Goal: Information Seeking & Learning: Learn about a topic

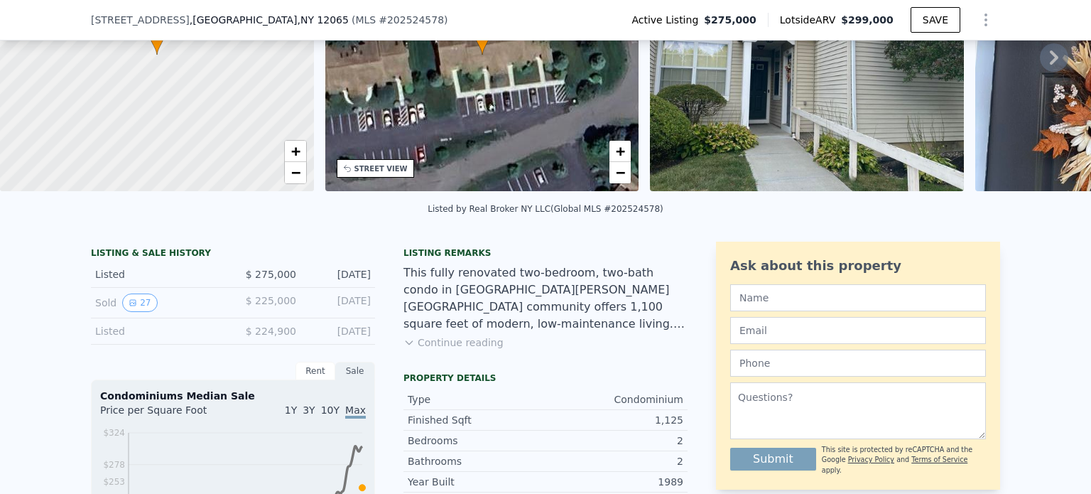
scroll to position [164, 0]
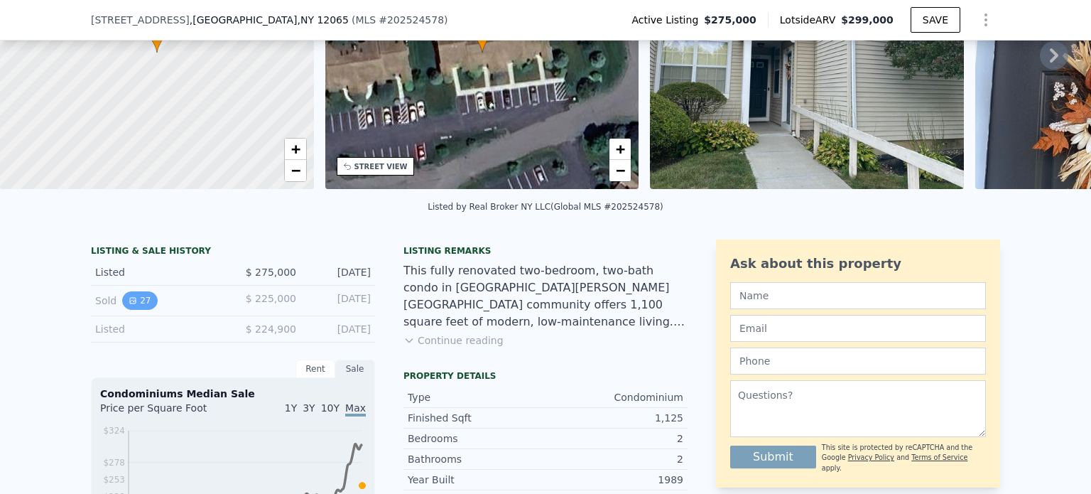
click at [133, 310] on button "27" at bounding box center [139, 300] width 35 height 18
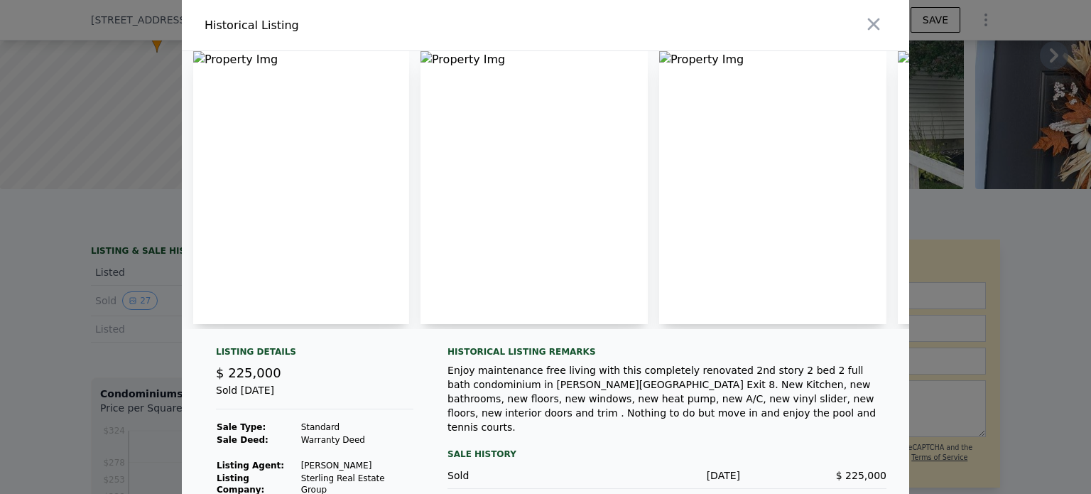
click at [270, 205] on img at bounding box center [301, 187] width 216 height 273
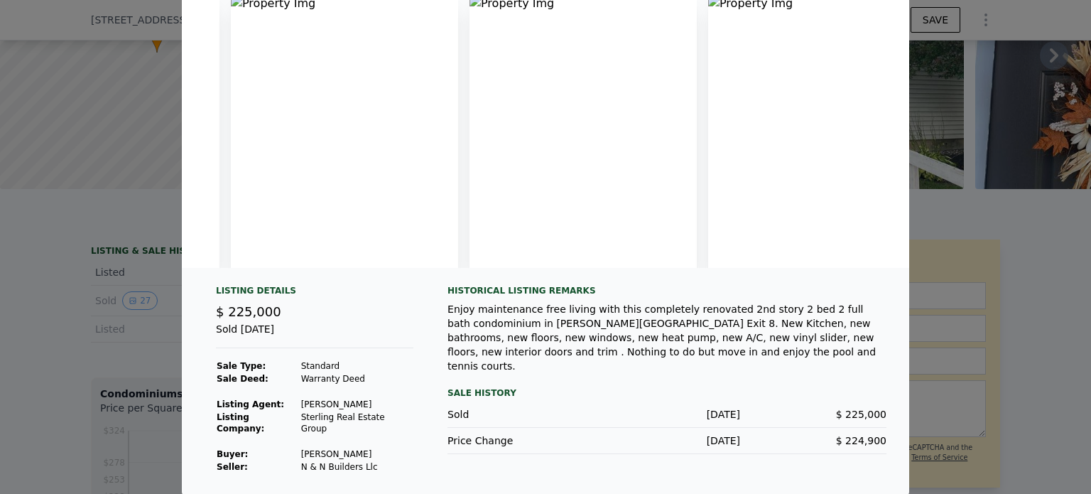
scroll to position [0, 0]
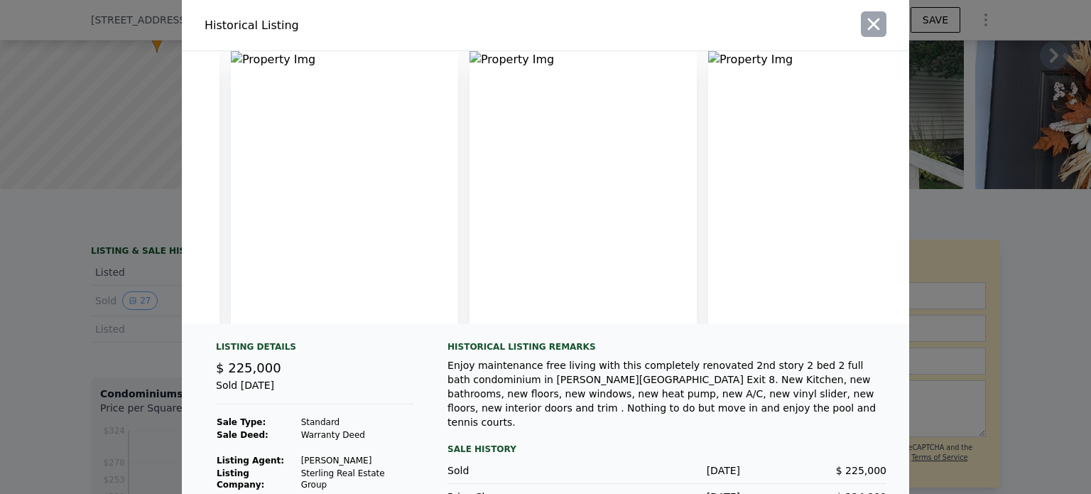
click at [875, 18] on icon "button" at bounding box center [874, 24] width 20 height 20
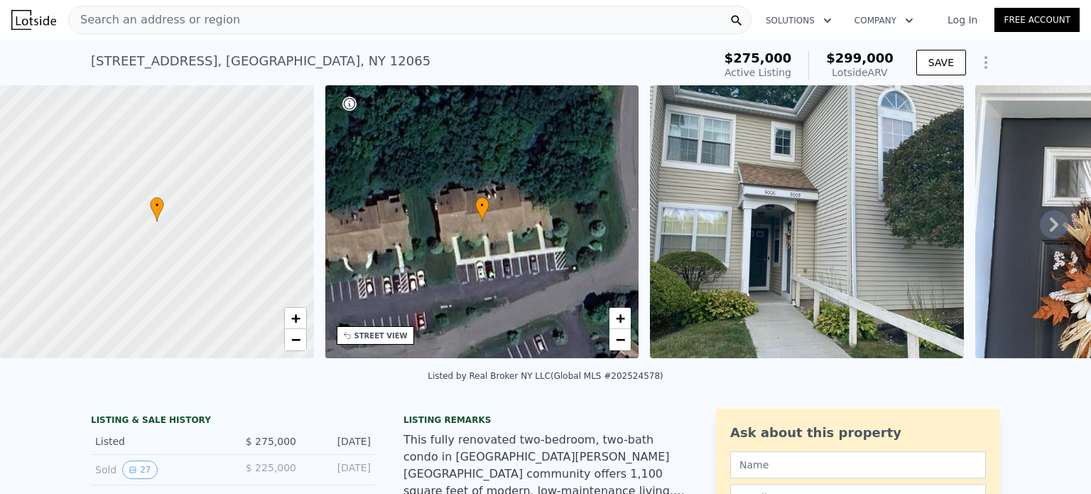
click at [1046, 234] on icon at bounding box center [1054, 224] width 28 height 28
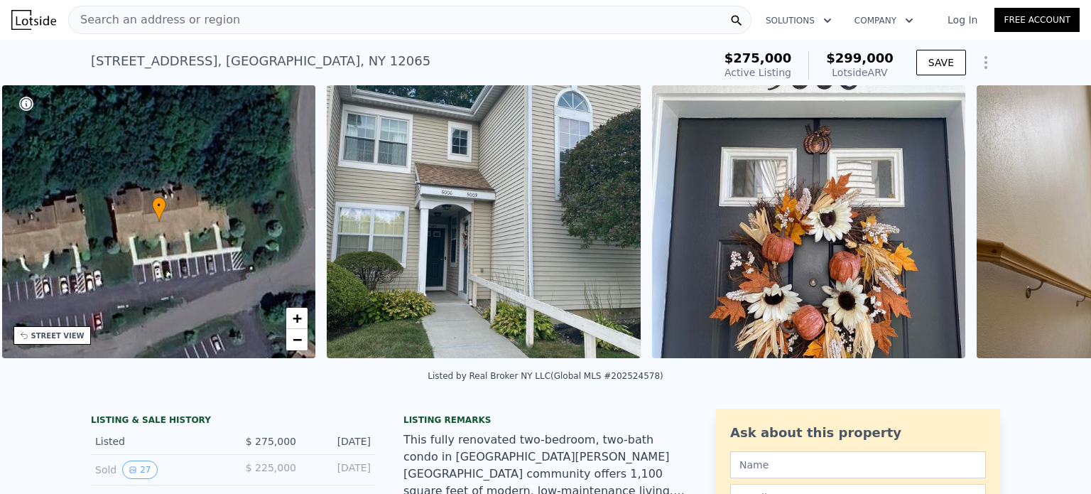
scroll to position [0, 330]
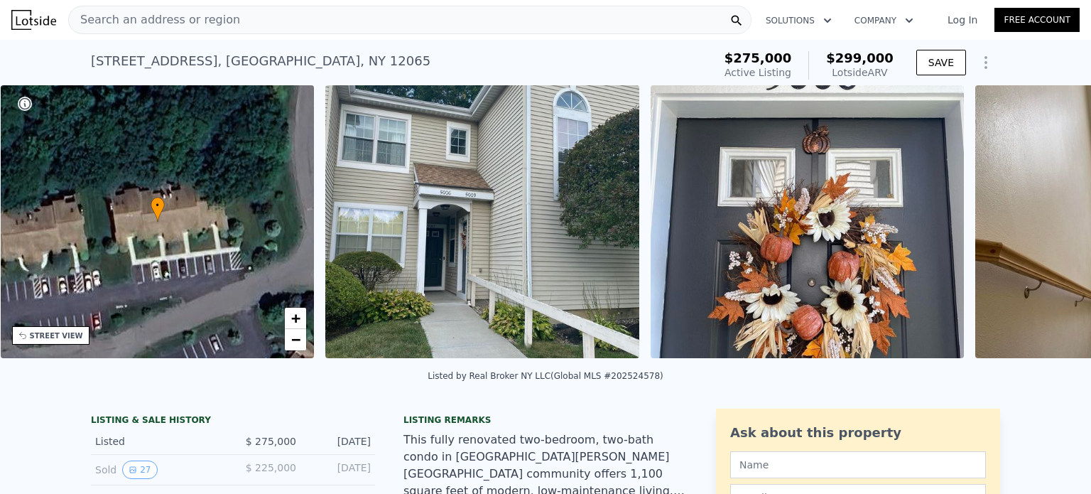
click at [1046, 234] on div "• + − • + − STREET VIEW Loading... SATELLITE VIEW" at bounding box center [545, 224] width 1091 height 278
click at [1046, 234] on icon at bounding box center [1054, 224] width 28 height 28
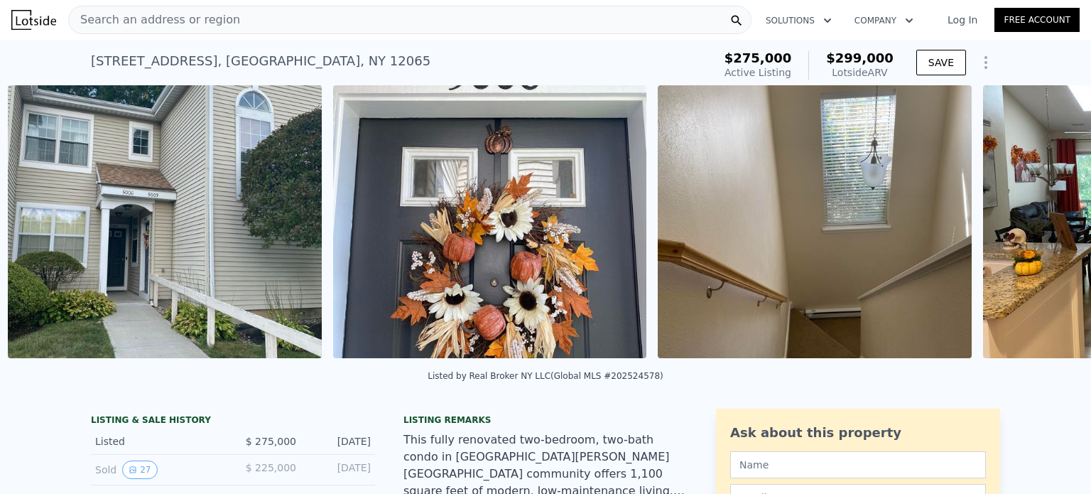
scroll to position [0, 650]
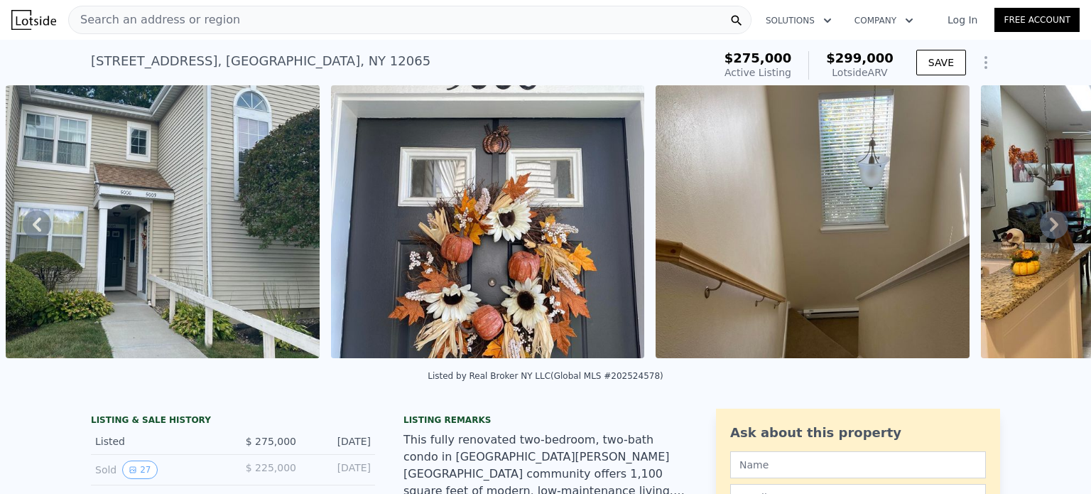
click at [1046, 234] on icon at bounding box center [1054, 224] width 28 height 28
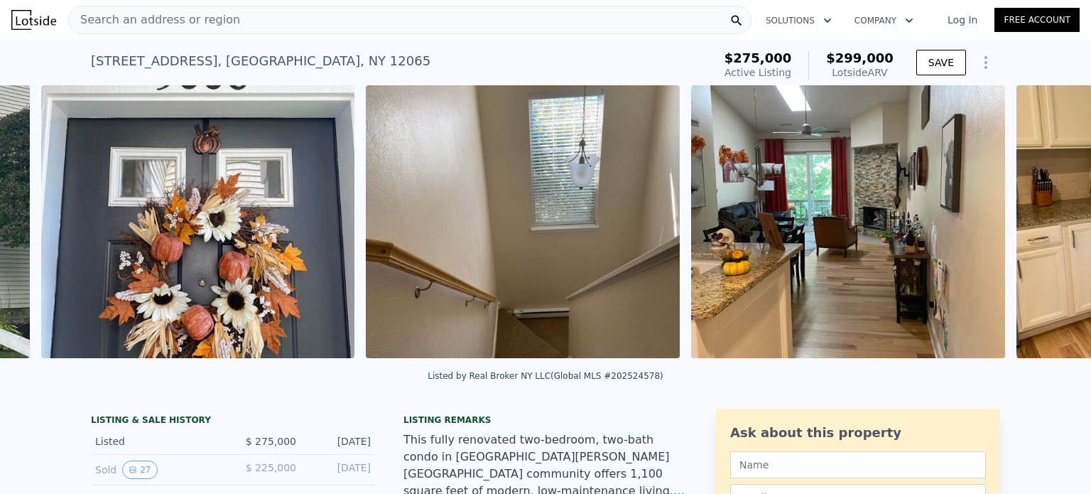
scroll to position [0, 975]
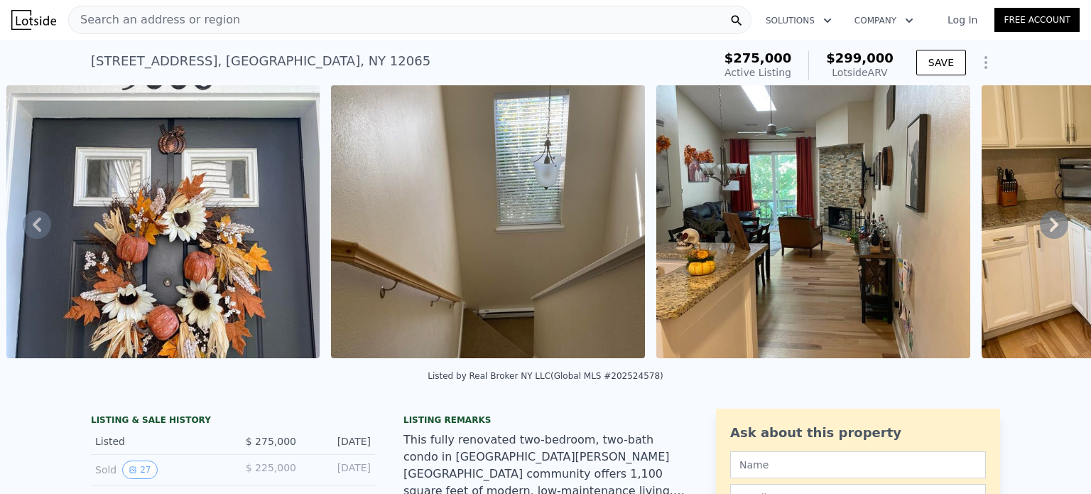
click at [1046, 234] on icon at bounding box center [1054, 224] width 28 height 28
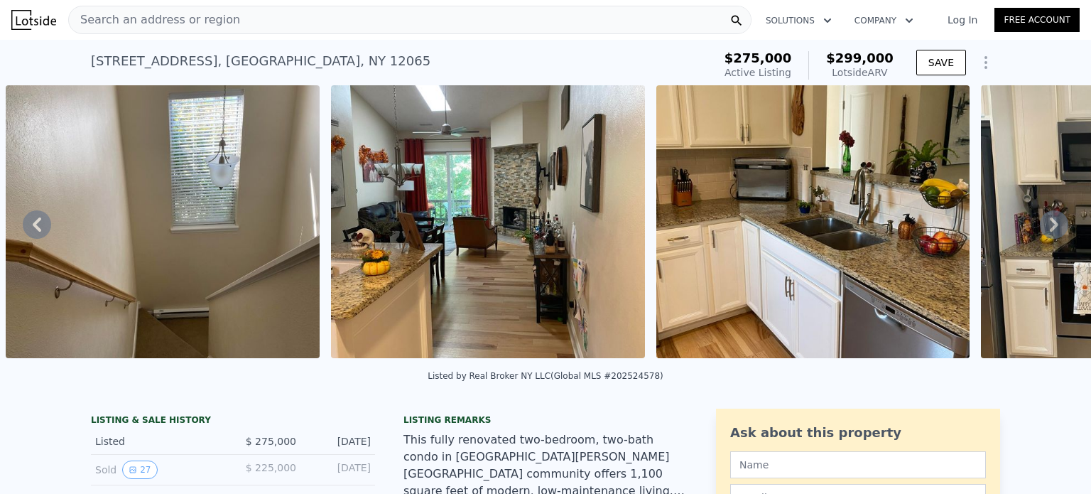
click at [1046, 234] on icon at bounding box center [1054, 224] width 28 height 28
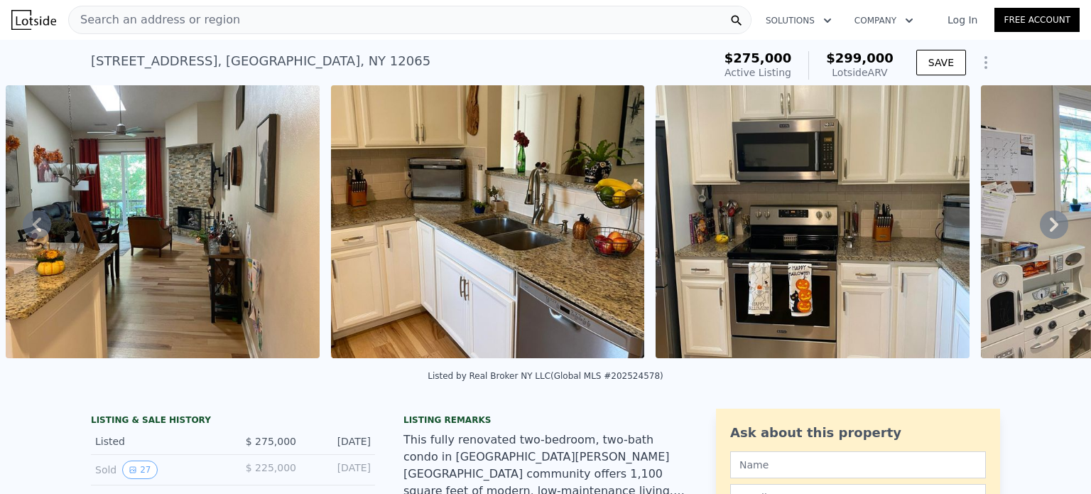
click at [1046, 234] on icon at bounding box center [1054, 224] width 28 height 28
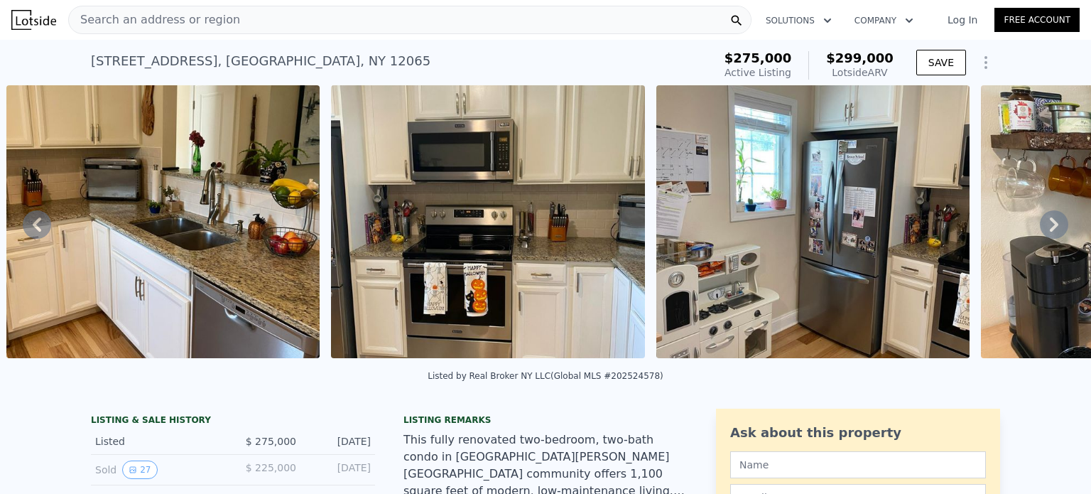
click at [1046, 234] on icon at bounding box center [1054, 224] width 28 height 28
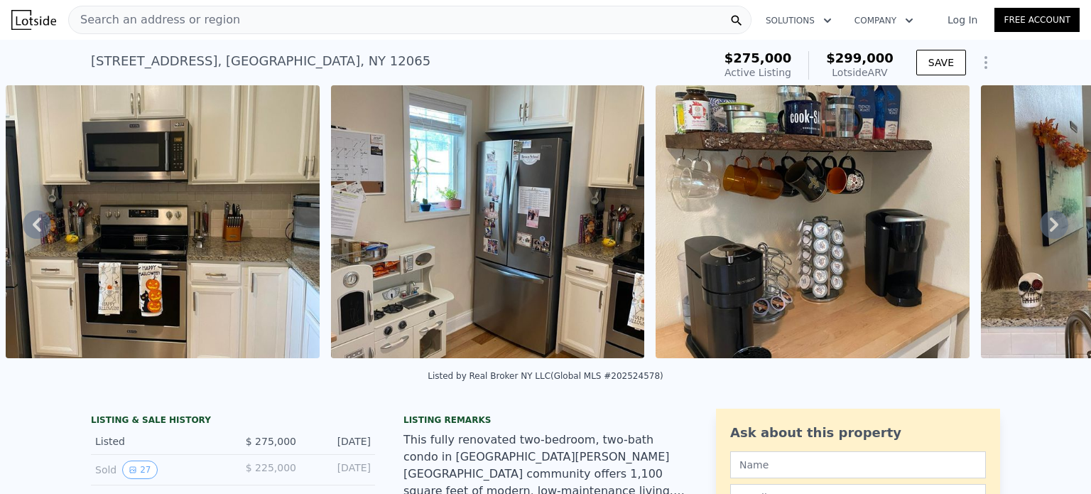
click at [1046, 234] on icon at bounding box center [1054, 224] width 28 height 28
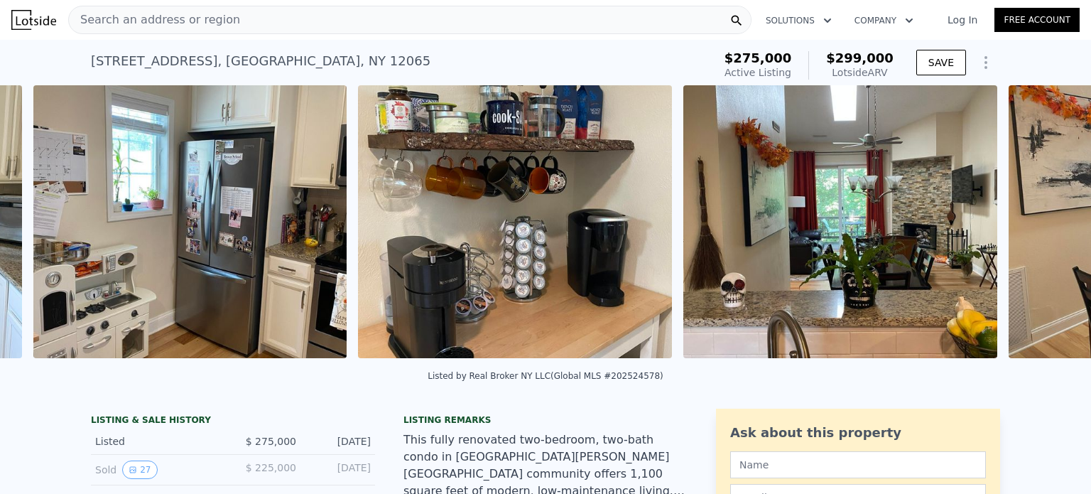
scroll to position [0, 2601]
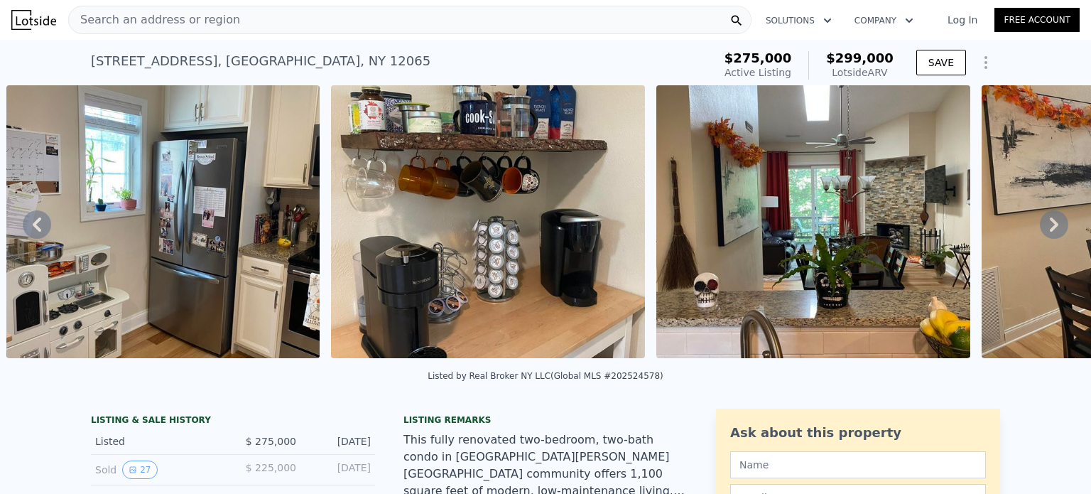
click at [1046, 234] on div "• + − • + − STREET VIEW Loading... SATELLITE VIEW" at bounding box center [545, 224] width 1091 height 278
click at [1046, 234] on icon at bounding box center [1054, 224] width 28 height 28
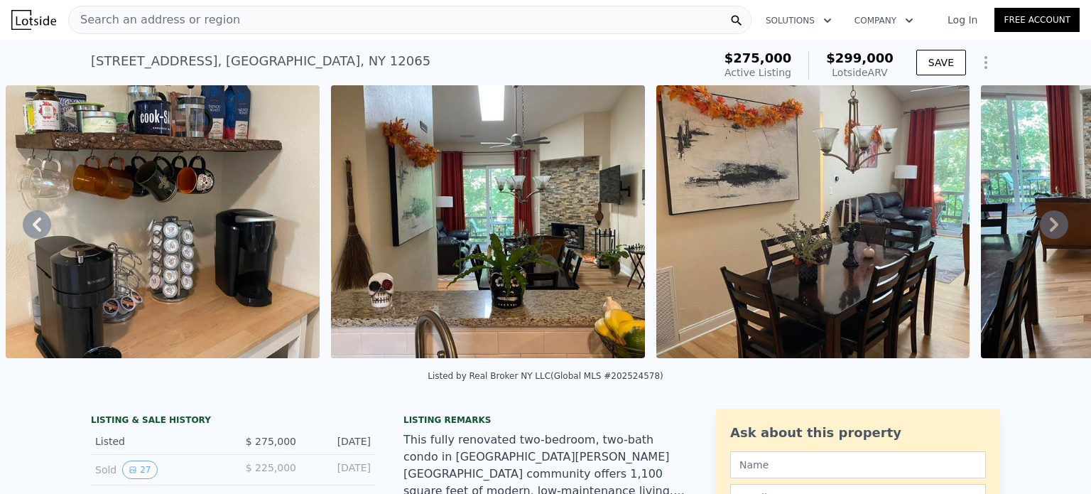
click at [1046, 234] on icon at bounding box center [1054, 224] width 28 height 28
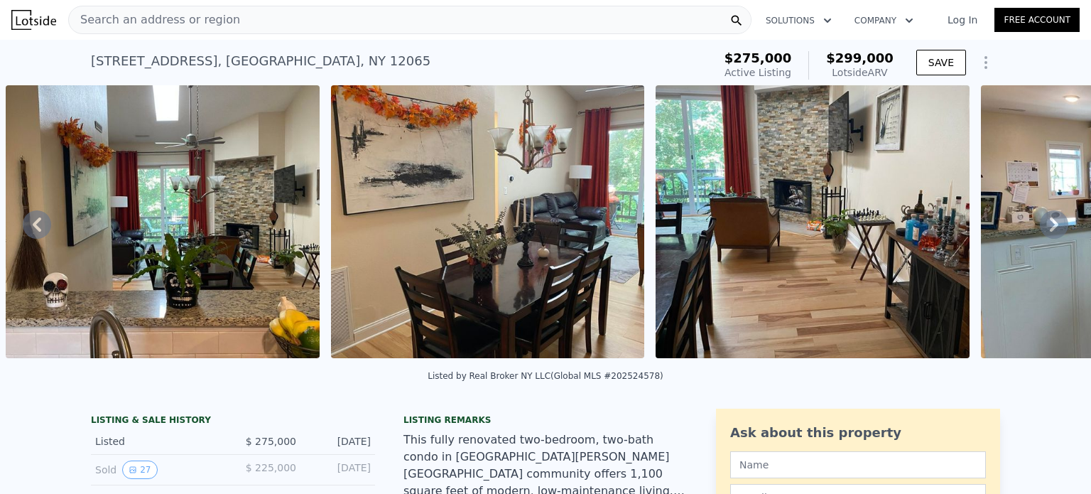
click at [1046, 234] on icon at bounding box center [1054, 224] width 28 height 28
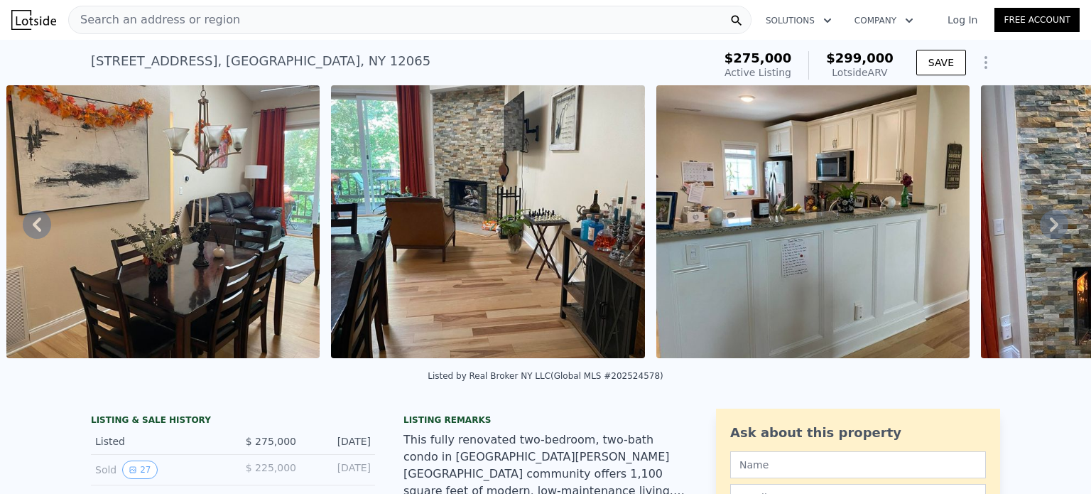
click at [1046, 234] on icon at bounding box center [1054, 224] width 28 height 28
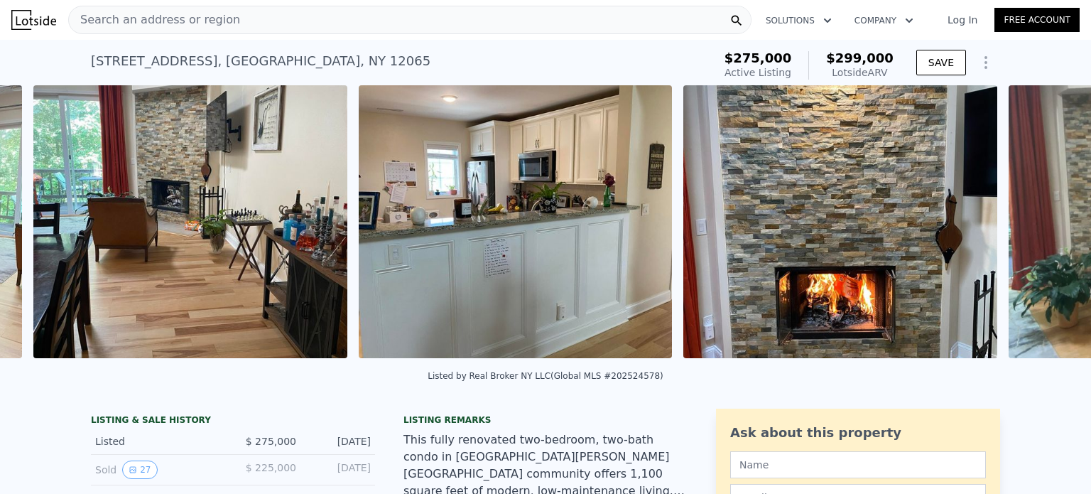
scroll to position [0, 3902]
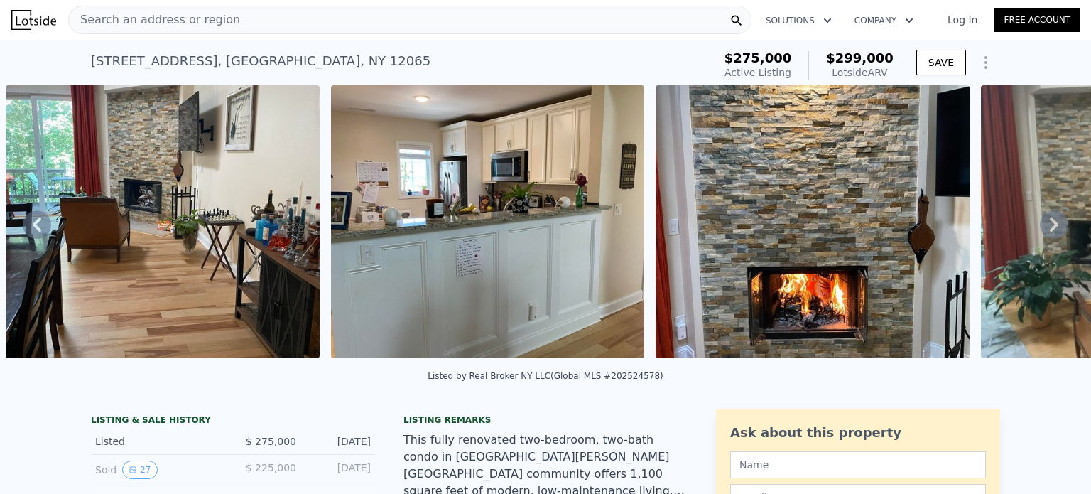
click at [1046, 234] on div "• + − • + − STREET VIEW Loading... SATELLITE VIEW" at bounding box center [545, 224] width 1091 height 278
click at [1046, 234] on icon at bounding box center [1054, 224] width 28 height 28
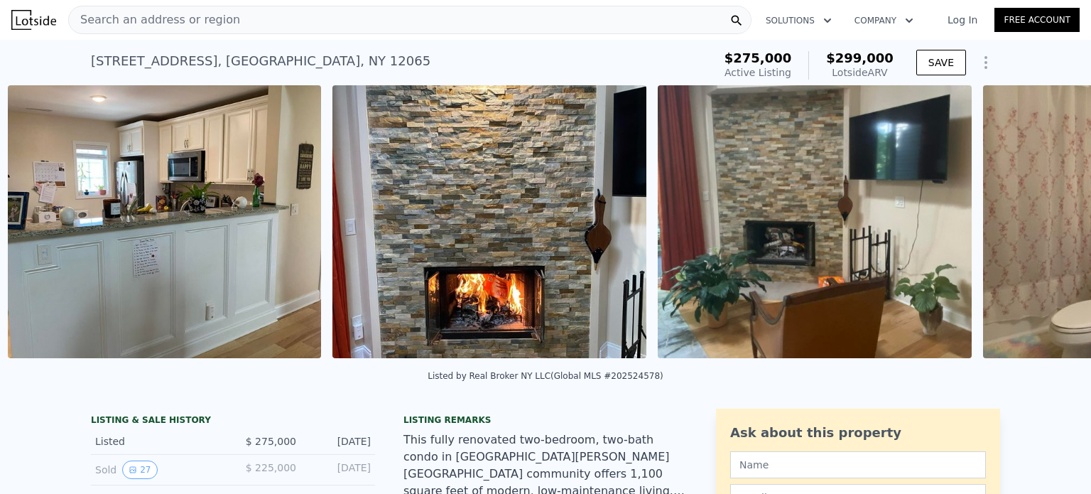
scroll to position [0, 4227]
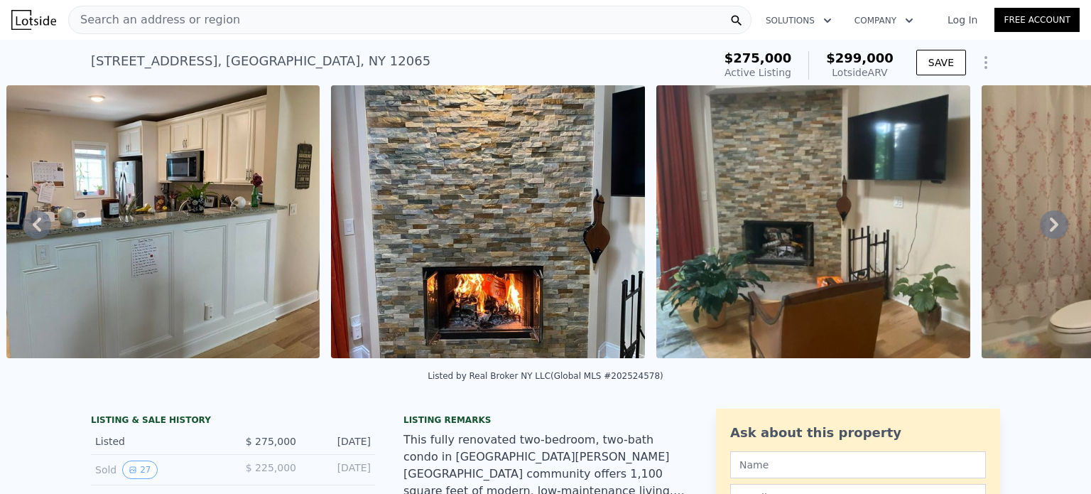
click at [1046, 234] on icon at bounding box center [1054, 224] width 28 height 28
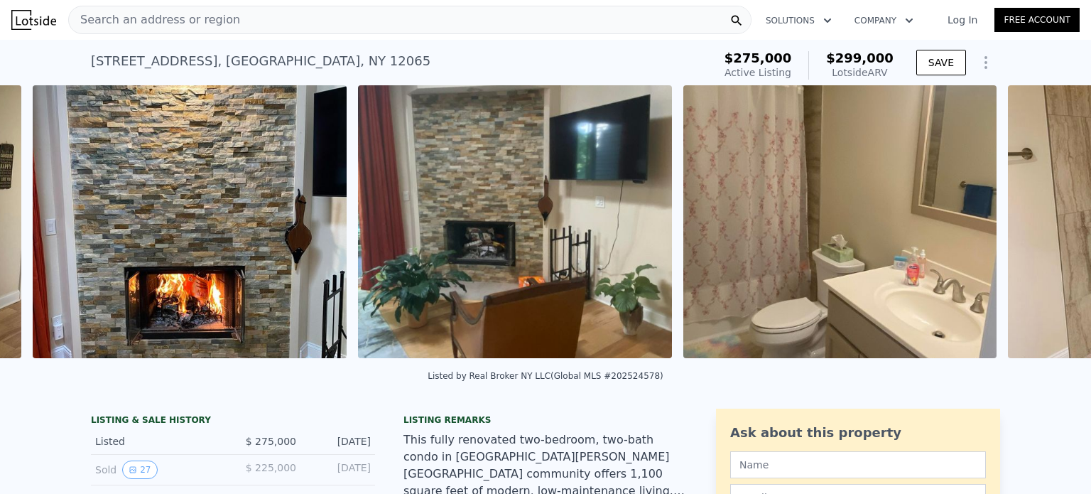
scroll to position [0, 4552]
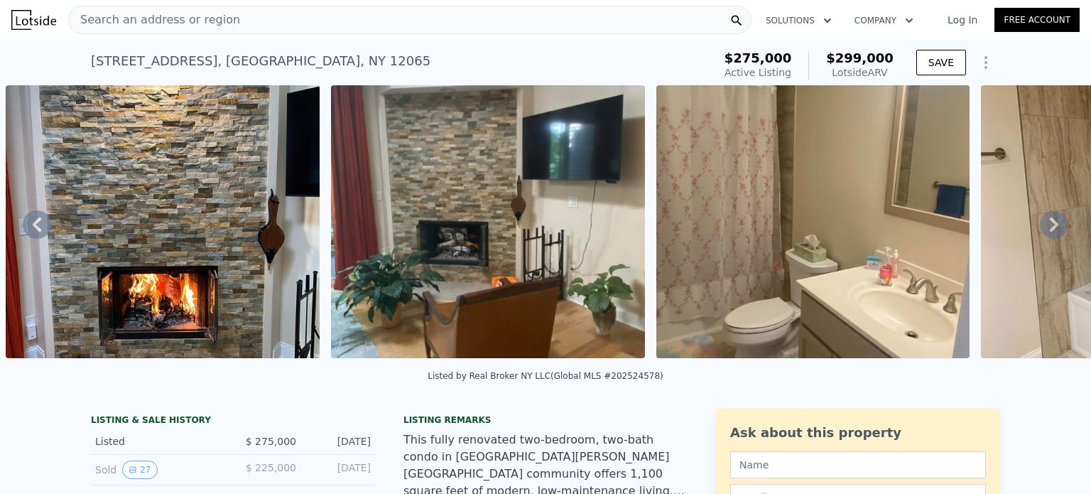
click at [1046, 234] on icon at bounding box center [1054, 224] width 28 height 28
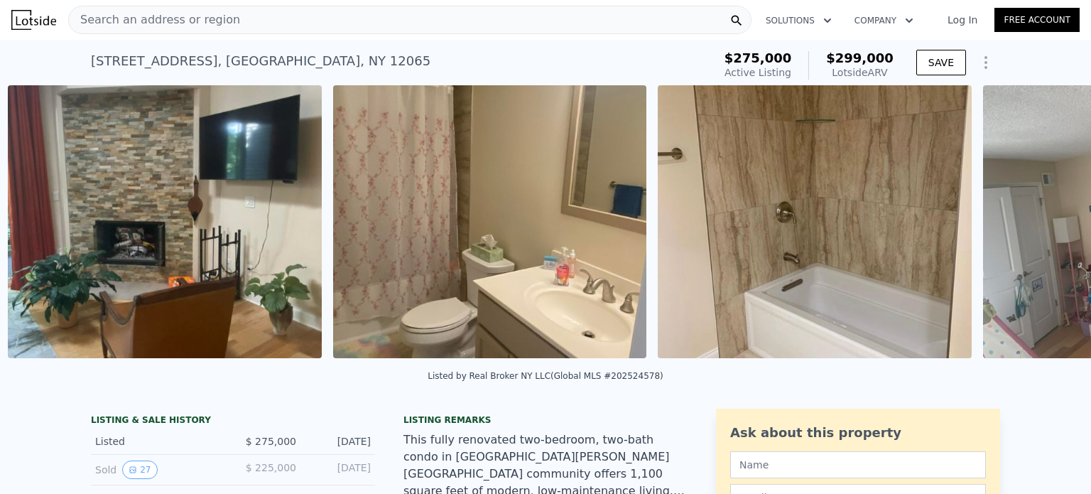
scroll to position [0, 4878]
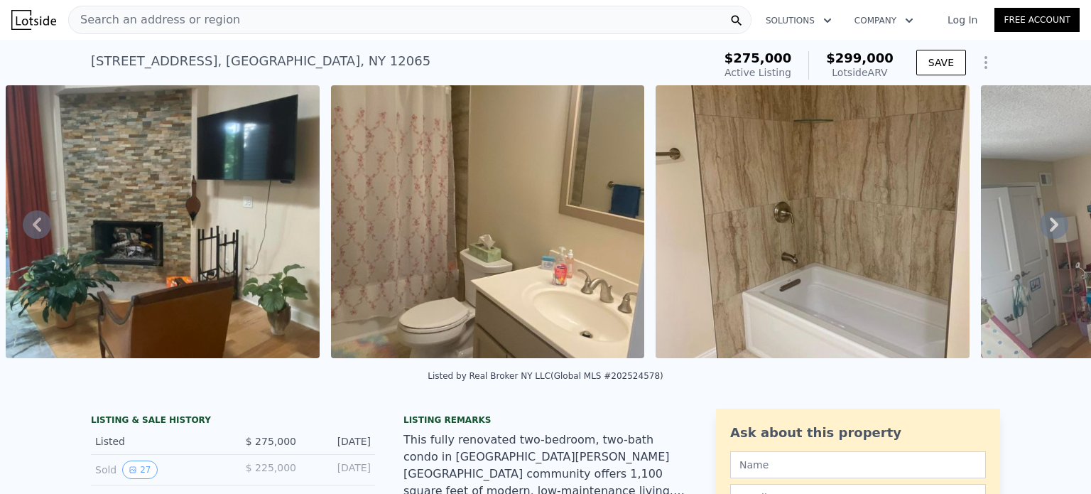
click at [1046, 234] on icon at bounding box center [1054, 224] width 28 height 28
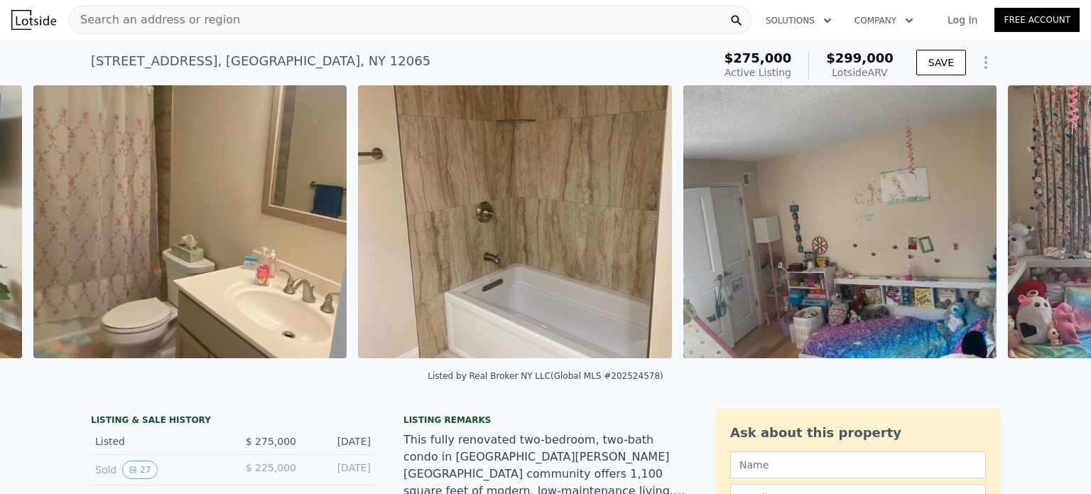
scroll to position [0, 5202]
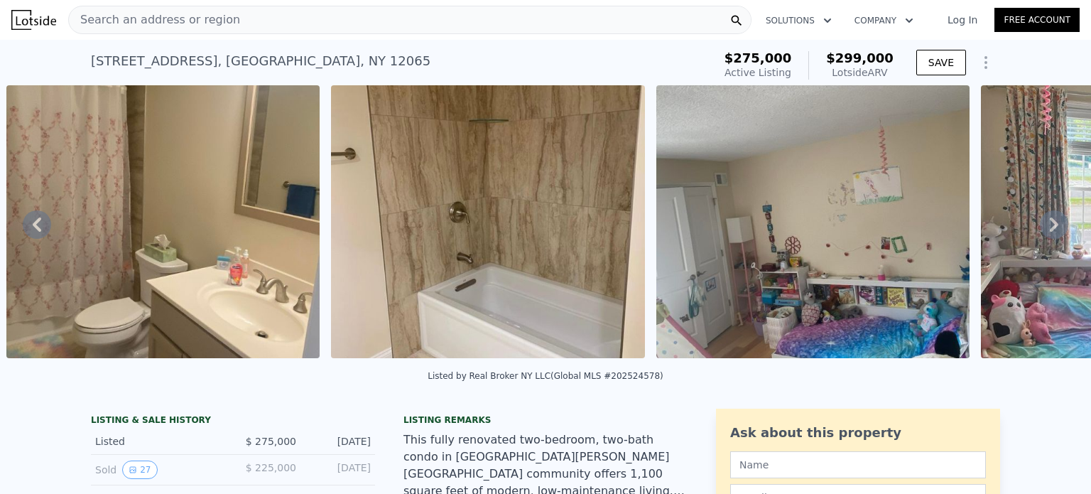
click at [1046, 234] on icon at bounding box center [1054, 224] width 28 height 28
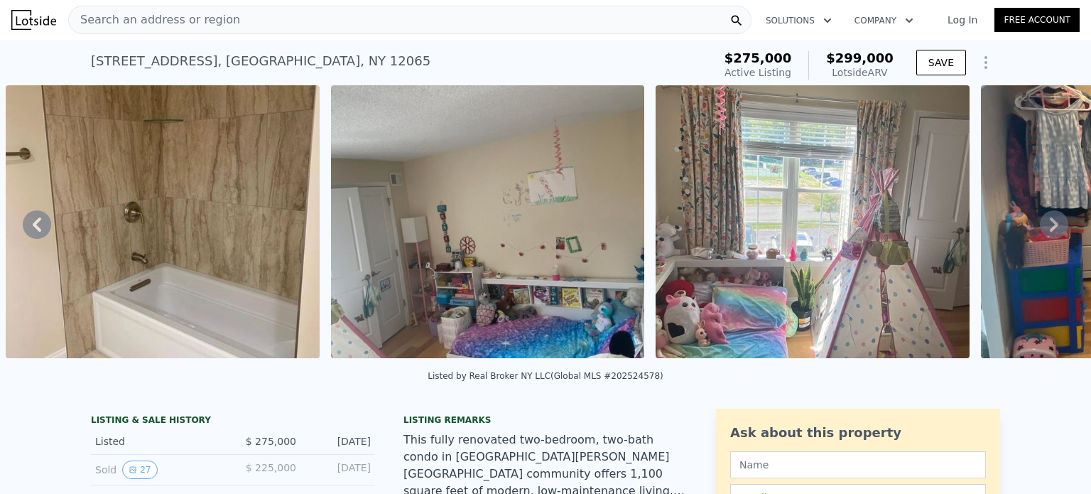
click at [1046, 234] on icon at bounding box center [1054, 224] width 28 height 28
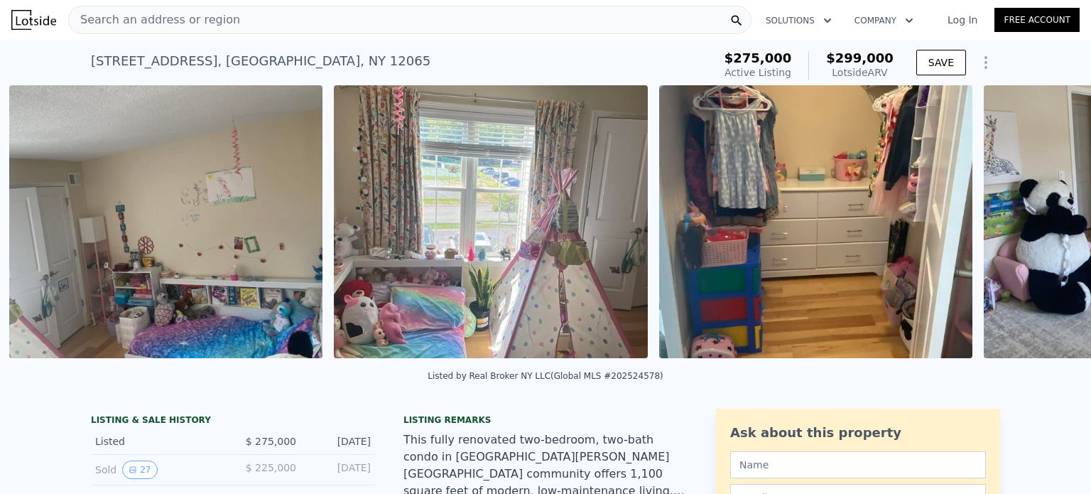
scroll to position [0, 5853]
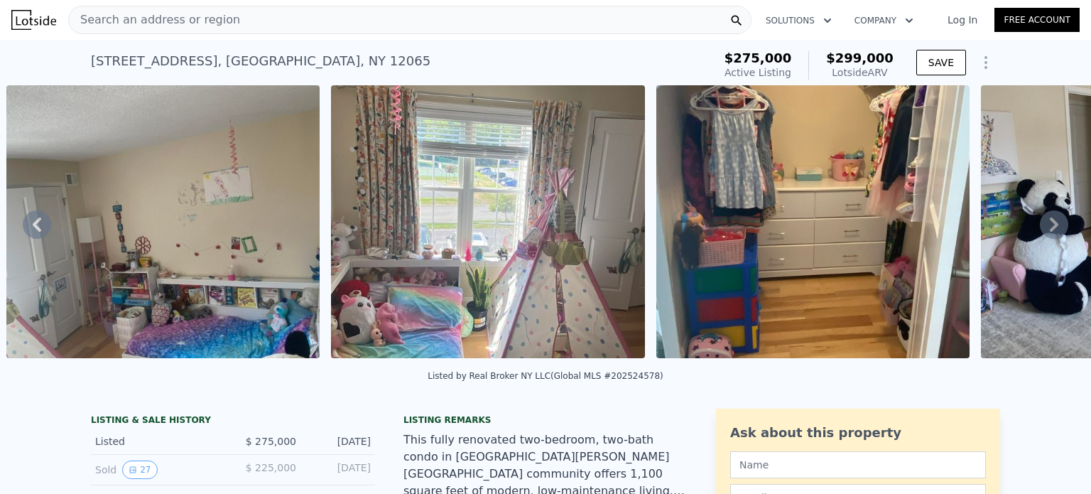
click at [1046, 234] on icon at bounding box center [1054, 224] width 28 height 28
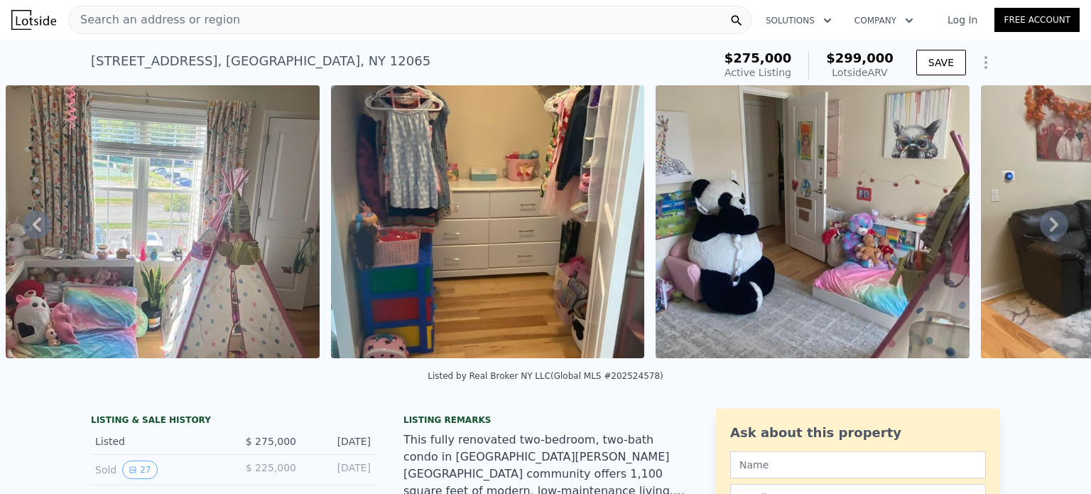
click at [1046, 234] on icon at bounding box center [1054, 224] width 28 height 28
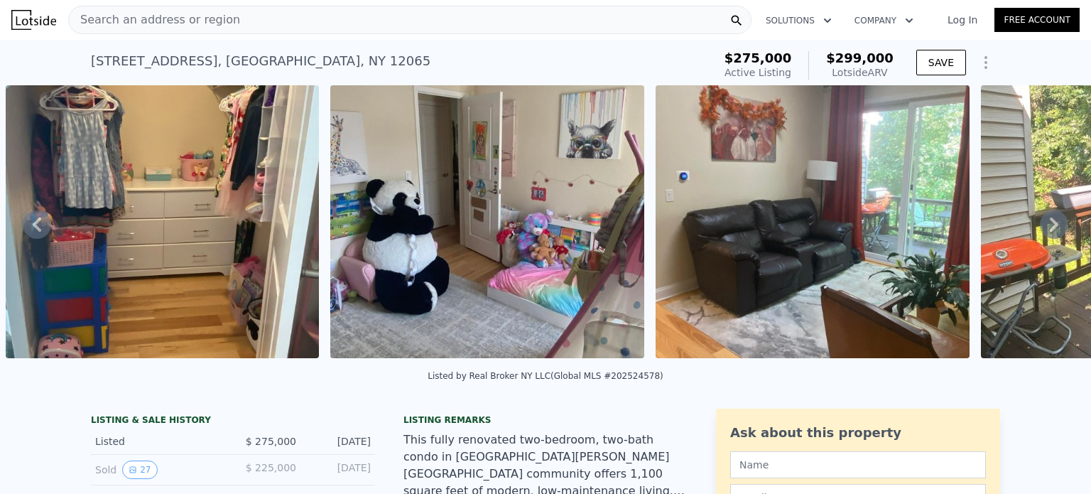
click at [1046, 234] on icon at bounding box center [1054, 224] width 28 height 28
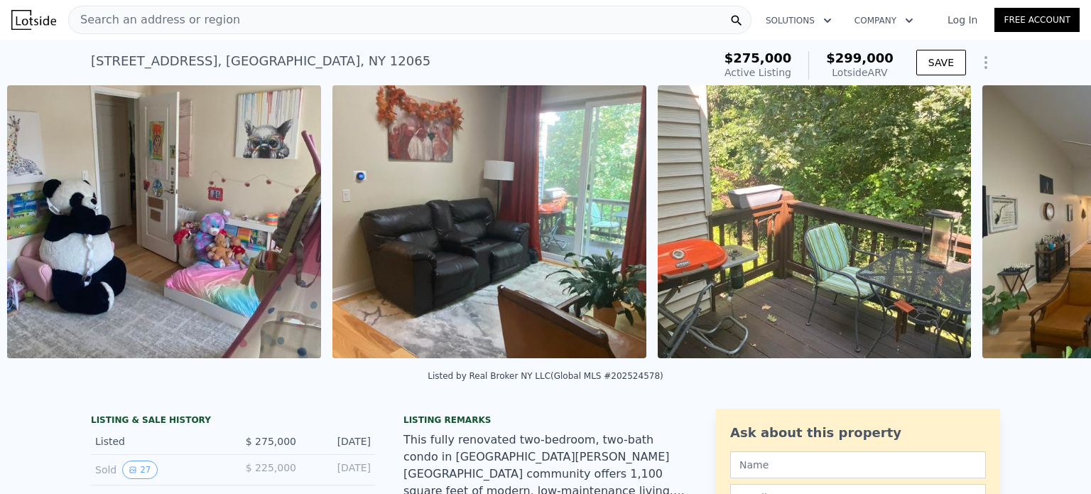
scroll to position [0, 6828]
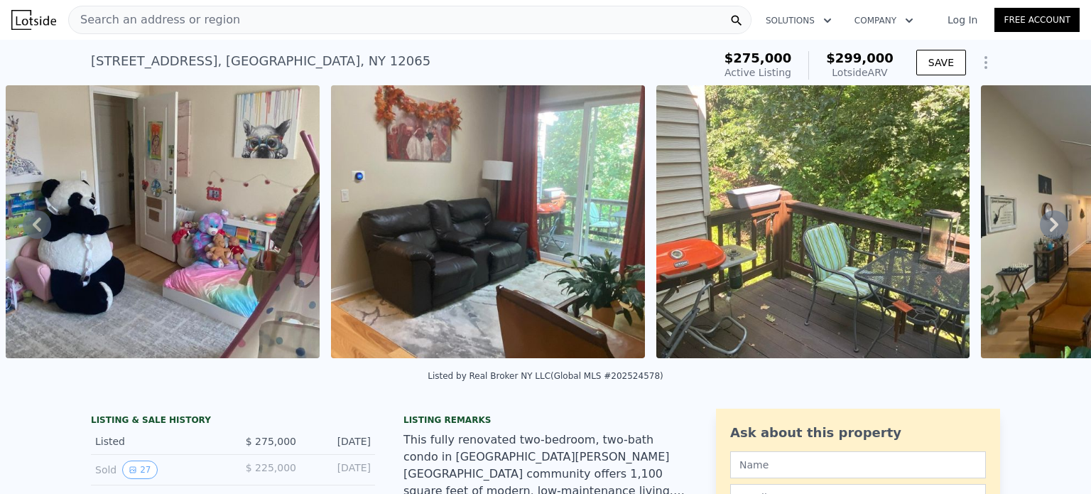
click at [1046, 234] on icon at bounding box center [1054, 224] width 28 height 28
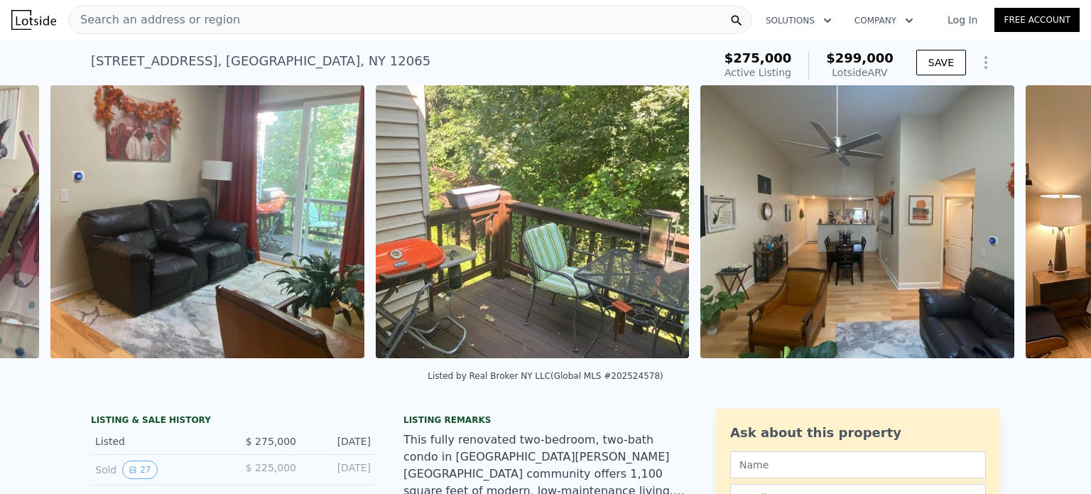
scroll to position [0, 7154]
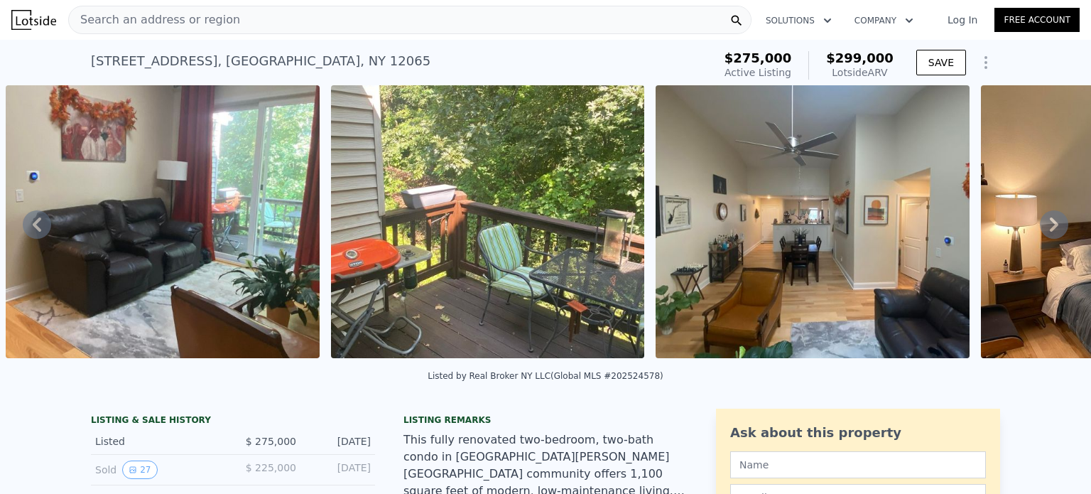
click at [1046, 234] on icon at bounding box center [1054, 224] width 28 height 28
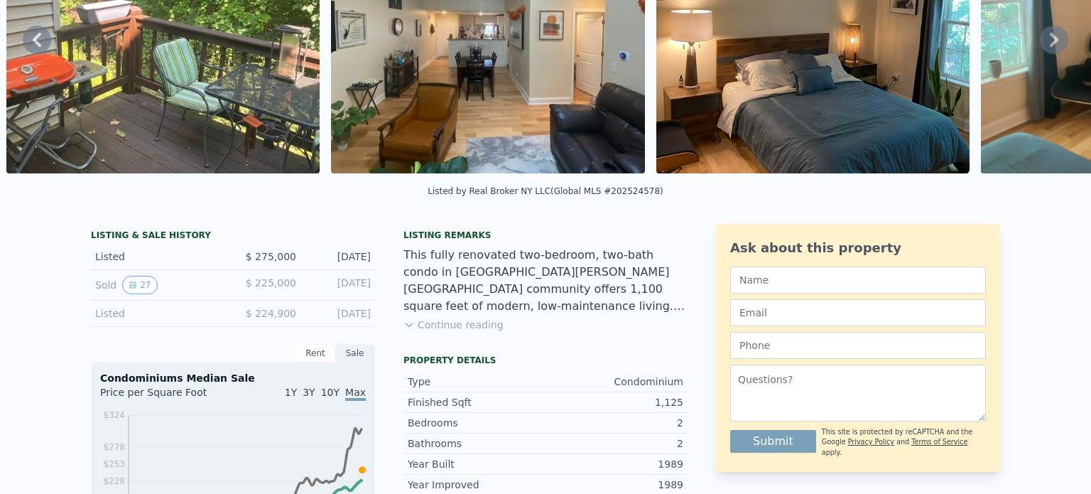
scroll to position [0, 0]
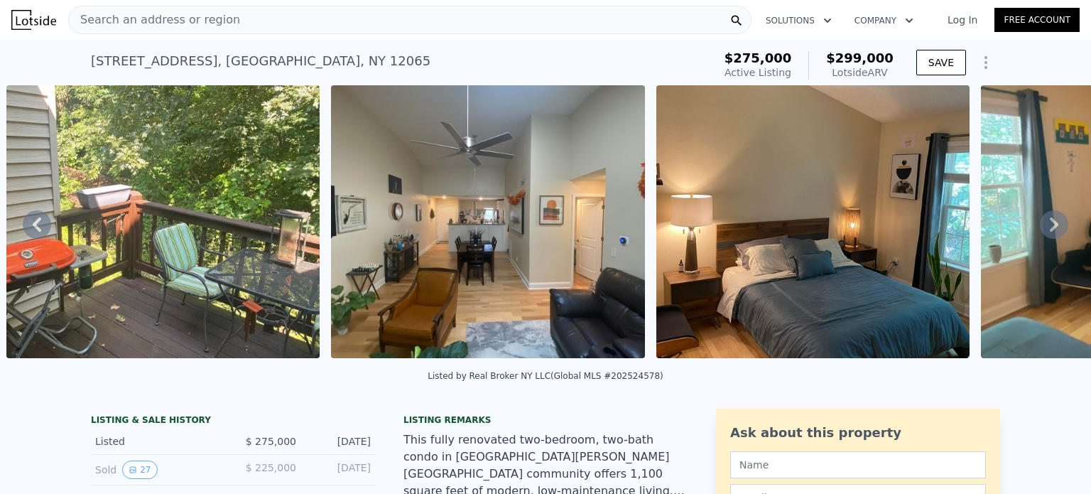
click at [986, 57] on icon "Show Options" at bounding box center [986, 62] width 1 height 11
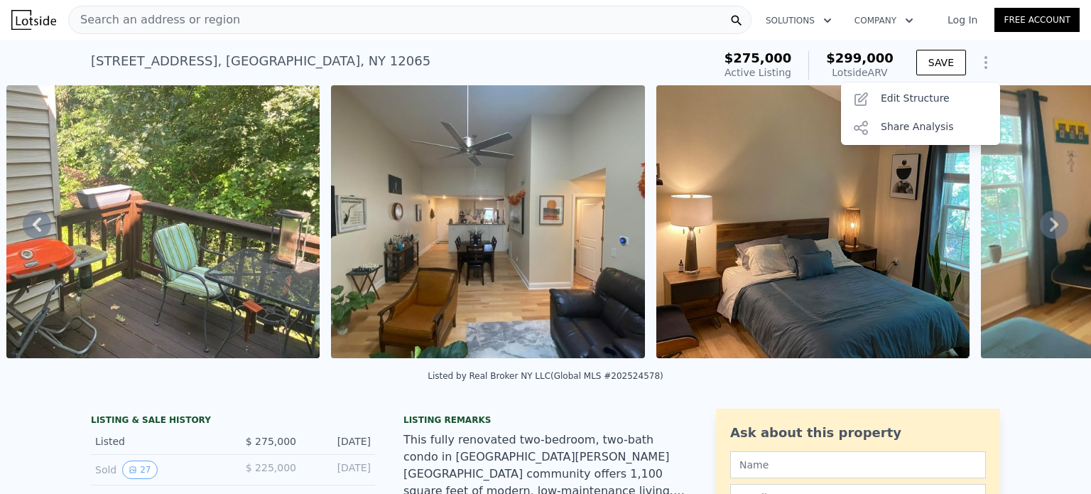
click at [230, 18] on div "Search an address or region" at bounding box center [410, 20] width 684 height 28
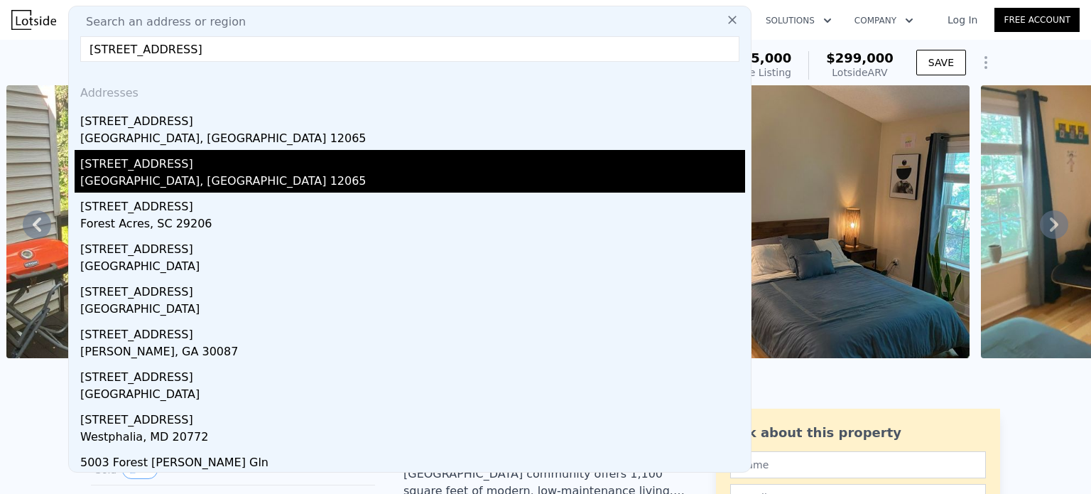
type input "[STREET_ADDRESS]"
click at [134, 171] on div "[STREET_ADDRESS]" at bounding box center [412, 161] width 665 height 23
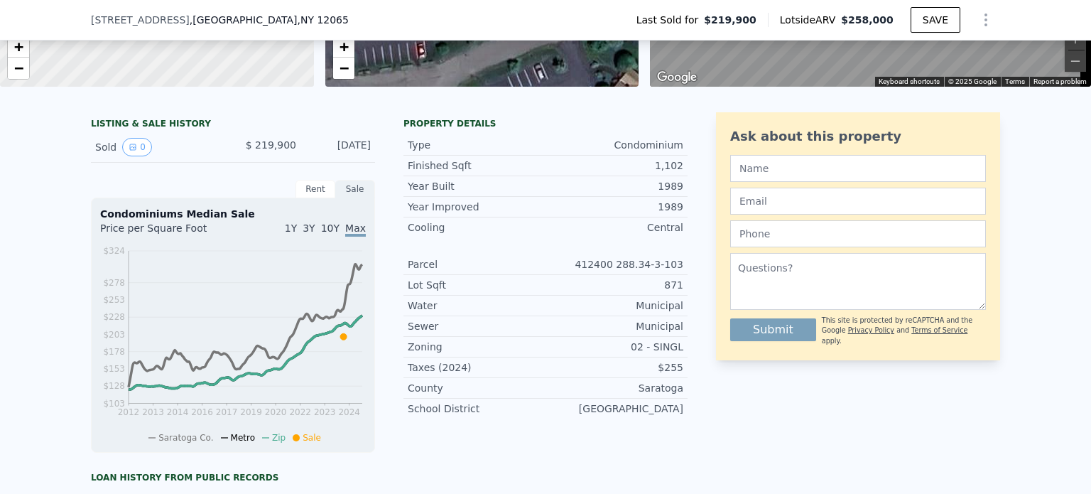
scroll to position [281, 0]
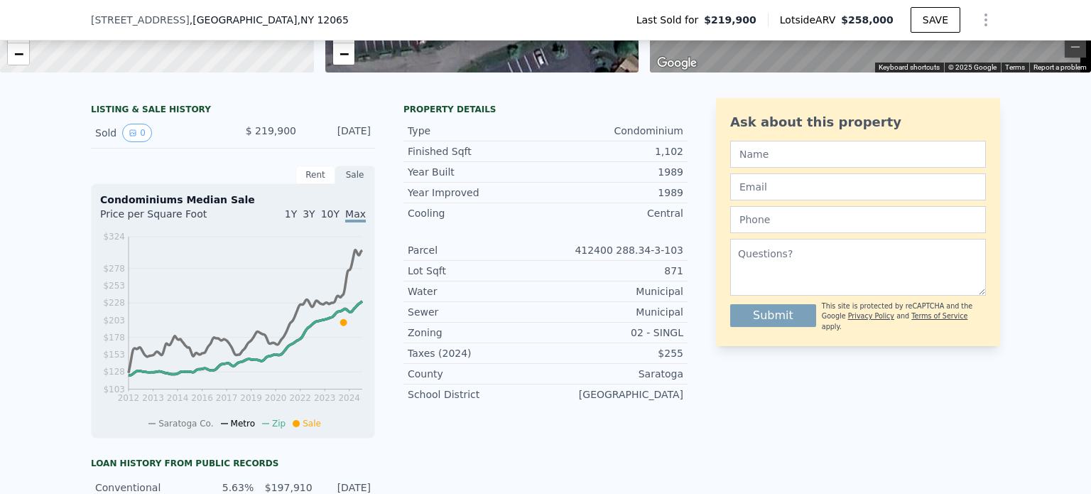
click at [318, 184] on div "Rent" at bounding box center [316, 175] width 40 height 18
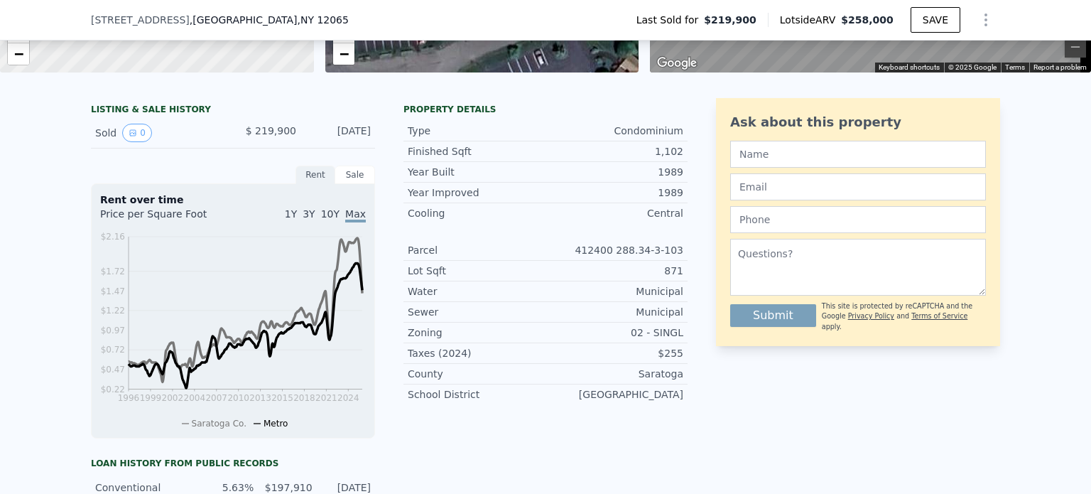
click at [341, 184] on div "Sale" at bounding box center [355, 175] width 40 height 18
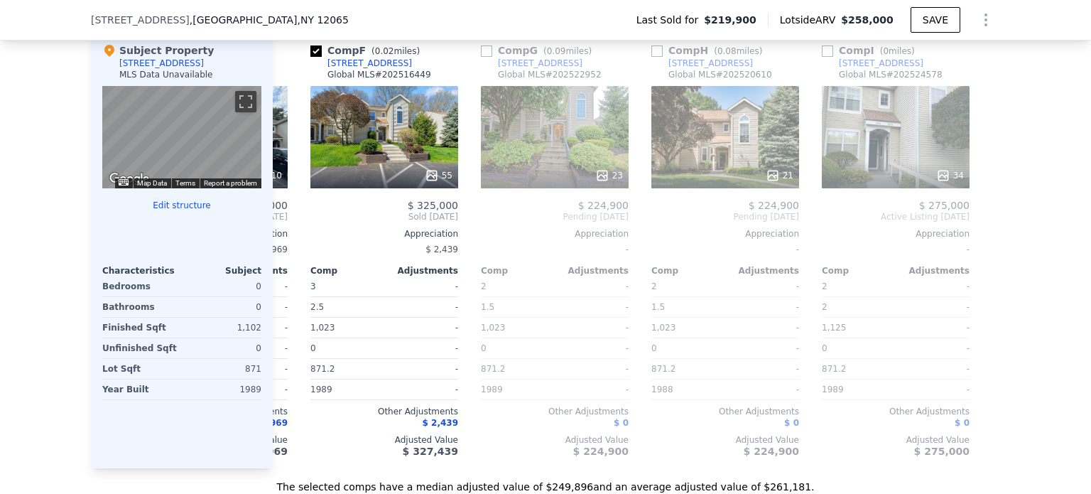
scroll to position [0, 841]
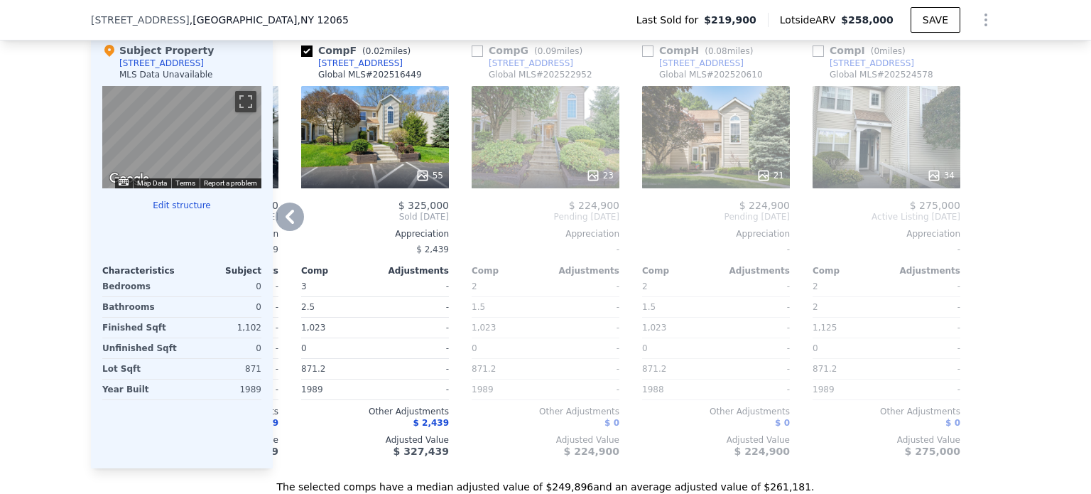
click at [581, 178] on div "23" at bounding box center [546, 175] width 136 height 14
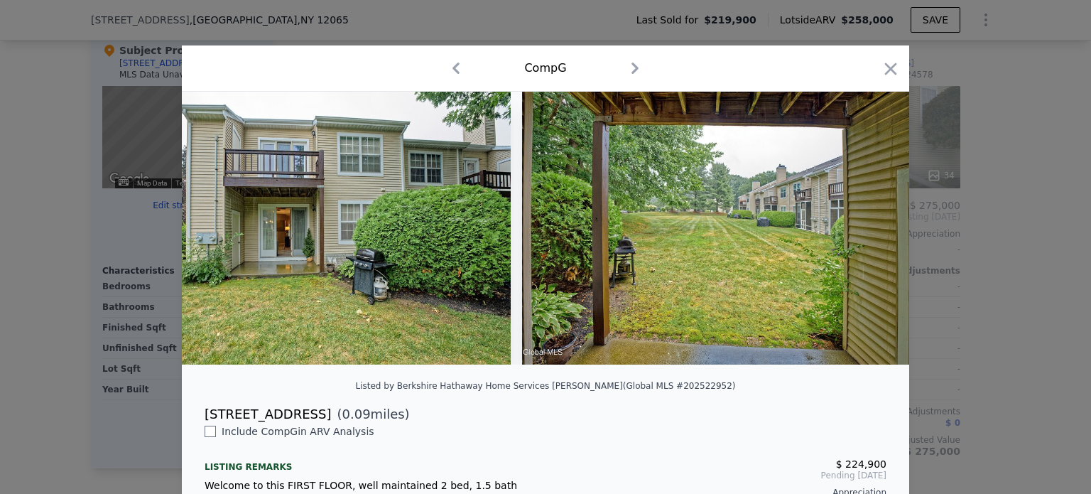
scroll to position [0, 8023]
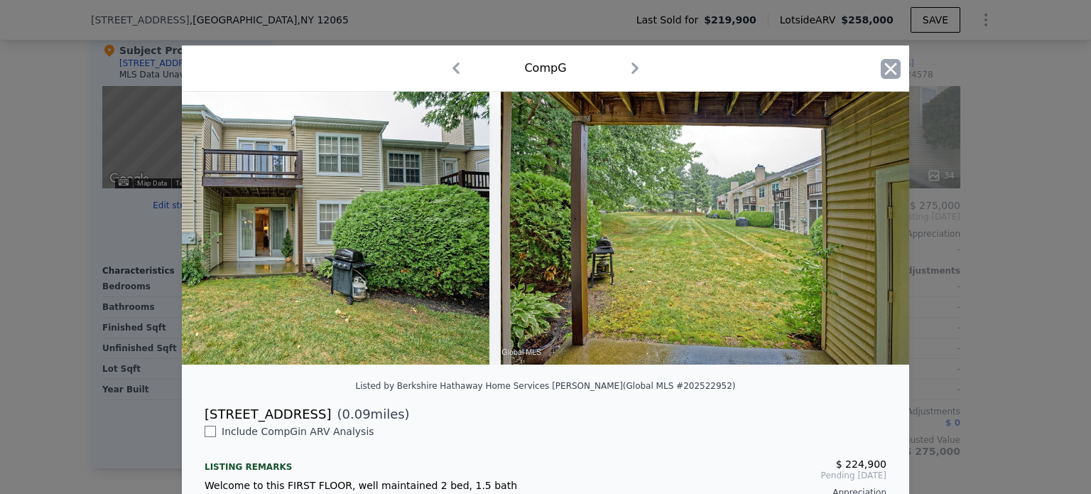
click at [885, 65] on icon "button" at bounding box center [891, 69] width 12 height 12
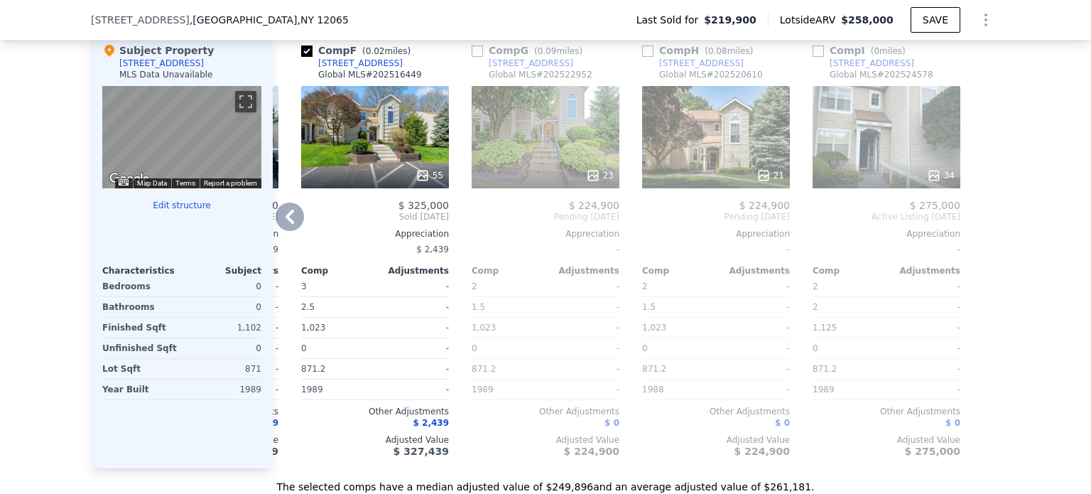
click at [753, 147] on div "21" at bounding box center [716, 137] width 148 height 102
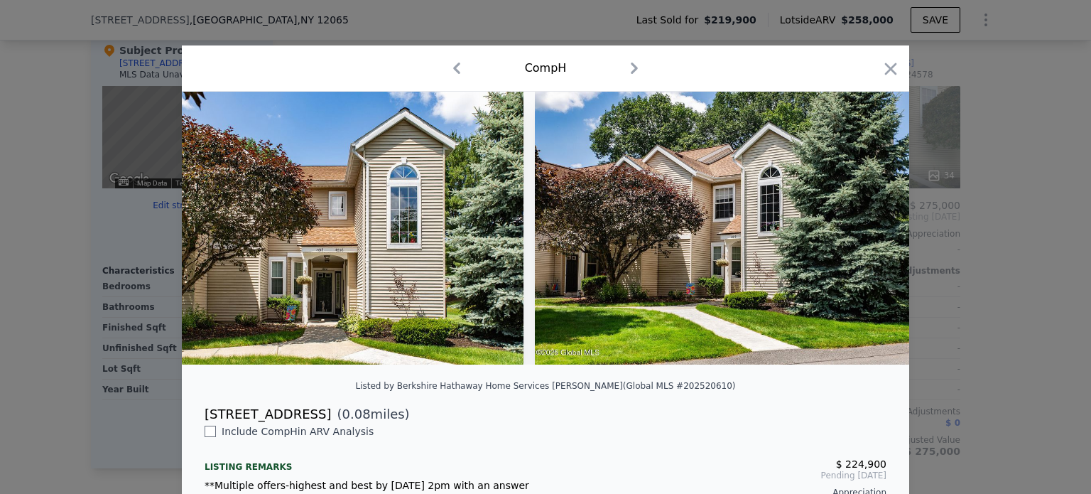
scroll to position [0, 8089]
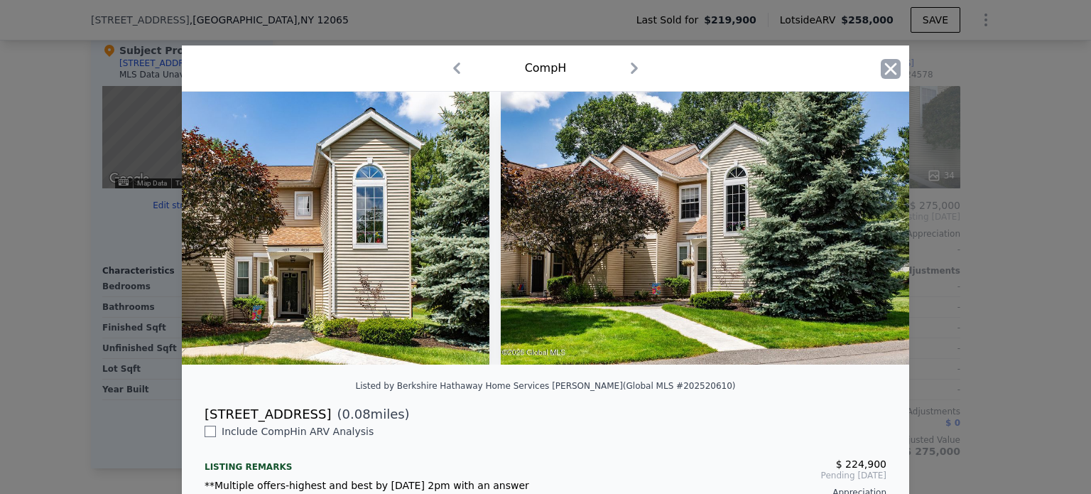
click at [885, 65] on icon "button" at bounding box center [891, 69] width 20 height 20
